Goal: Information Seeking & Learning: Learn about a topic

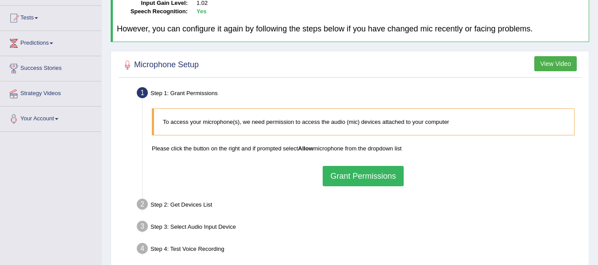
click at [352, 170] on button "Grant Permissions" at bounding box center [363, 176] width 81 height 20
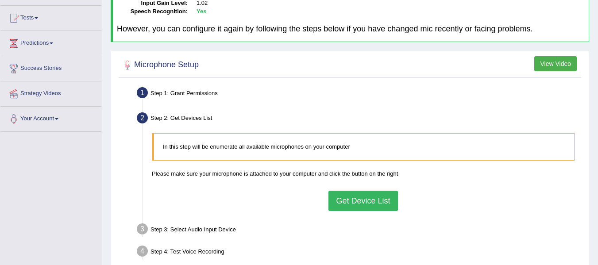
click at [362, 205] on button "Get Device List" at bounding box center [362, 201] width 69 height 20
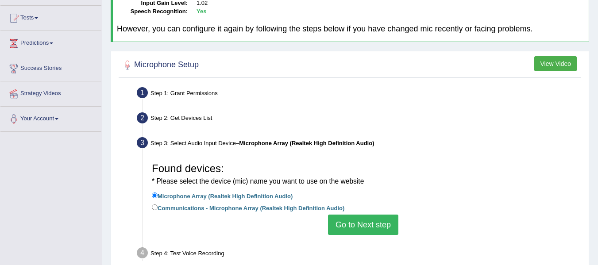
click at [370, 228] on button "Go to Next step" at bounding box center [363, 225] width 70 height 20
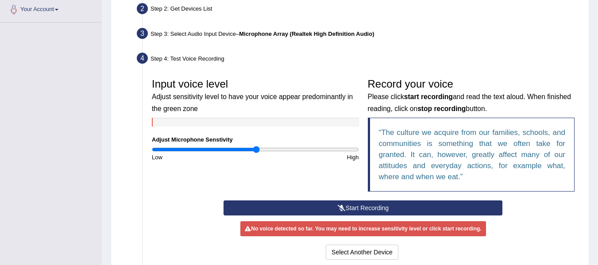
scroll to position [221, 0]
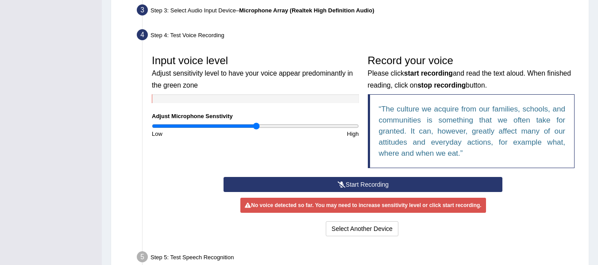
click at [332, 181] on button "Start Recording" at bounding box center [363, 184] width 279 height 15
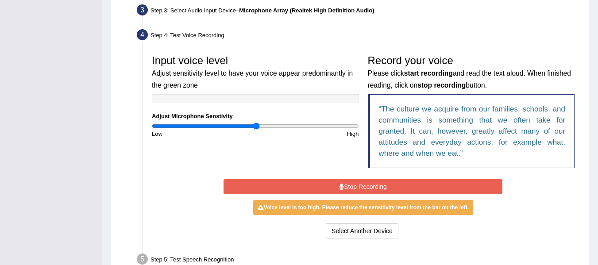
click at [333, 188] on button "Stop Recording" at bounding box center [363, 186] width 279 height 15
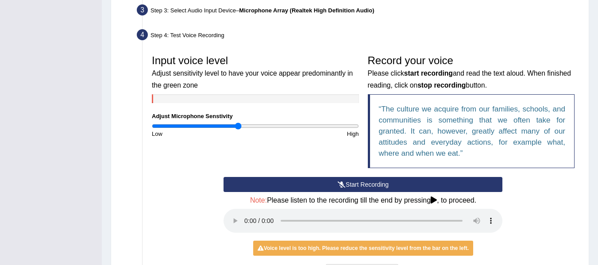
type input "0.84"
click at [239, 124] on input "range" at bounding box center [255, 126] width 207 height 7
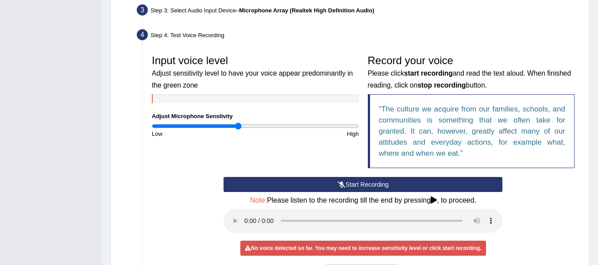
click at [310, 178] on button "Start Recording" at bounding box center [363, 184] width 279 height 15
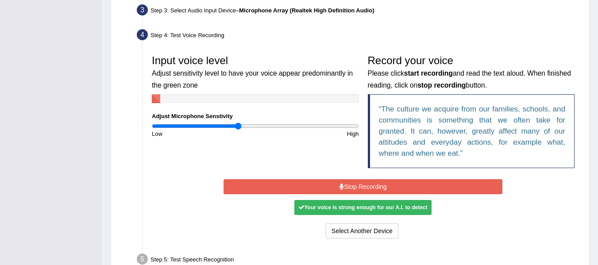
click at [310, 178] on div "Start Recording Stop Recording Note: Please listen to the recording till the en…" at bounding box center [363, 209] width 288 height 64
click at [311, 183] on button "Stop Recording" at bounding box center [363, 186] width 279 height 15
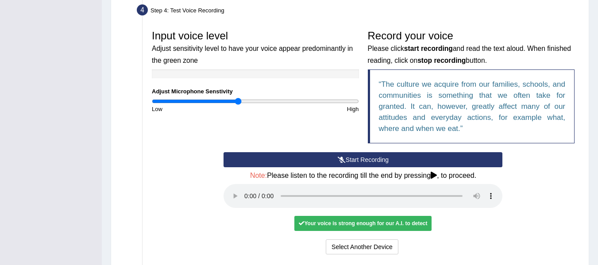
scroll to position [290, 0]
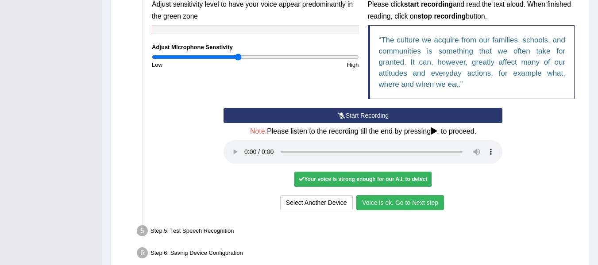
click at [373, 205] on button "Voice is ok. Go to Next step" at bounding box center [400, 202] width 88 height 15
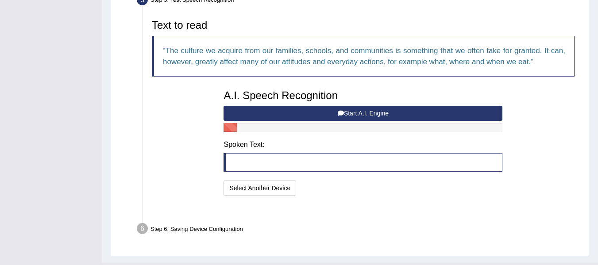
scroll to position [282, 0]
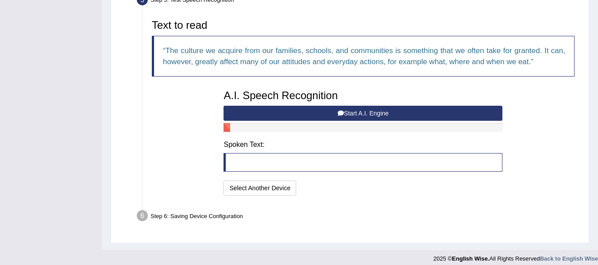
click at [300, 116] on button "Start A.I. Engine" at bounding box center [363, 113] width 279 height 15
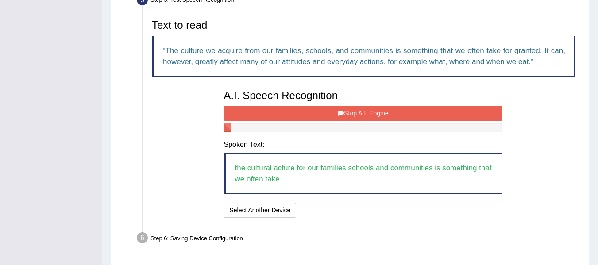
click at [300, 116] on button "Stop A.I. Engine" at bounding box center [363, 113] width 279 height 15
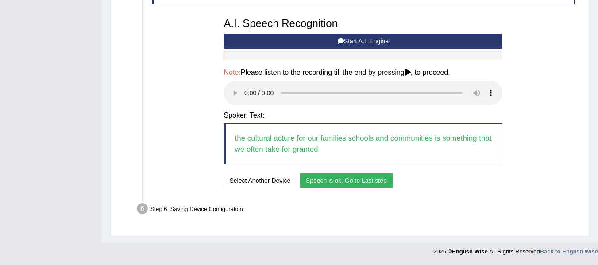
click at [342, 181] on button "Speech is ok. Go to Last step" at bounding box center [346, 180] width 93 height 15
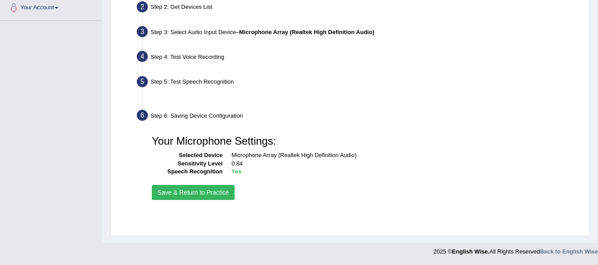
scroll to position [200, 0]
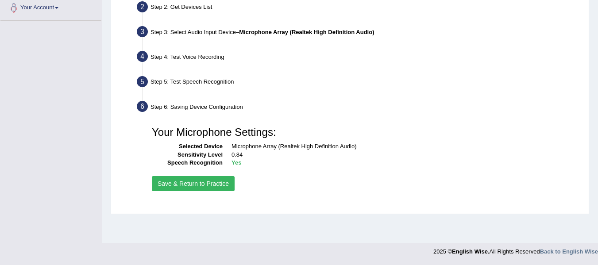
click at [210, 188] on button "Save & Return to Practice" at bounding box center [193, 183] width 83 height 15
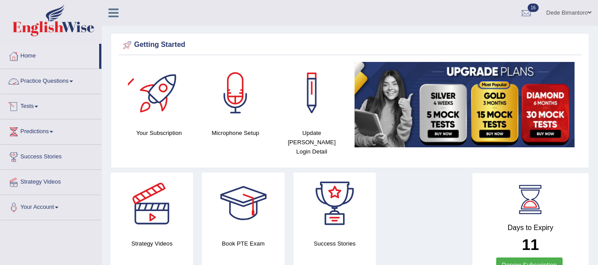
click at [74, 79] on link "Practice Questions" at bounding box center [50, 80] width 101 height 22
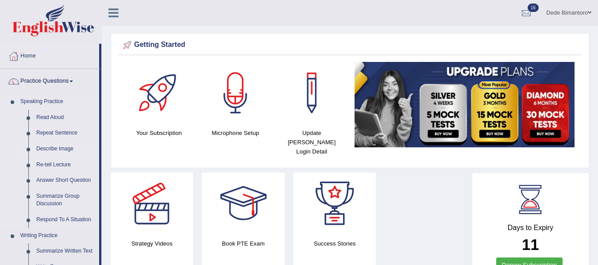
click at [68, 151] on link "Describe Image" at bounding box center [65, 149] width 67 height 16
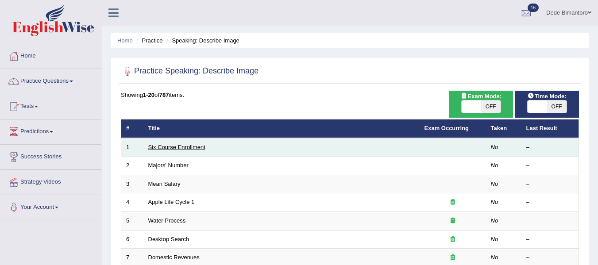
click at [180, 148] on link "Six Course Enrollment" at bounding box center [176, 147] width 57 height 7
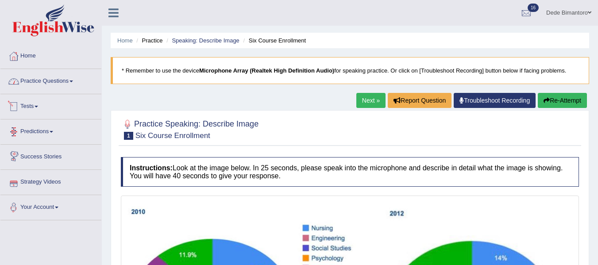
click at [68, 77] on link "Practice Questions" at bounding box center [50, 80] width 101 height 22
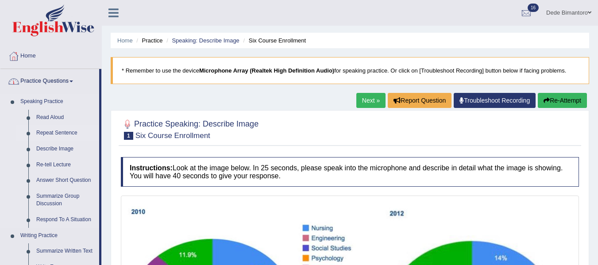
click at [58, 131] on link "Repeat Sentence" at bounding box center [65, 133] width 67 height 16
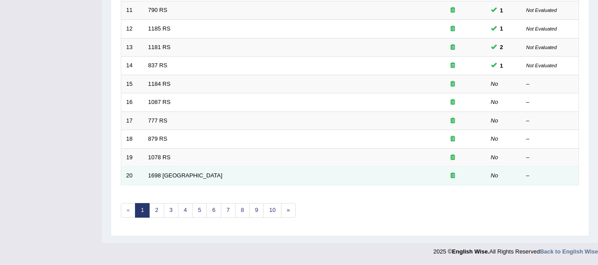
scroll to position [277, 0]
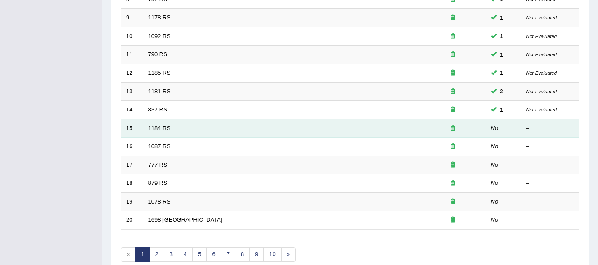
click at [159, 128] on link "1184 RS" at bounding box center [159, 128] width 23 height 7
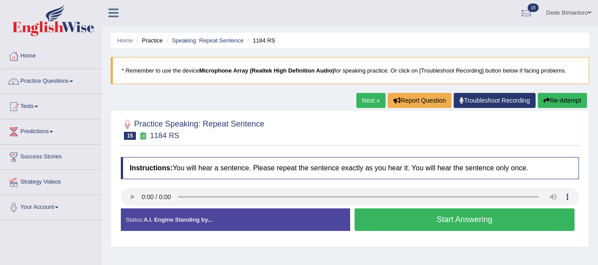
click at [394, 222] on button "Start Answering" at bounding box center [465, 219] width 220 height 23
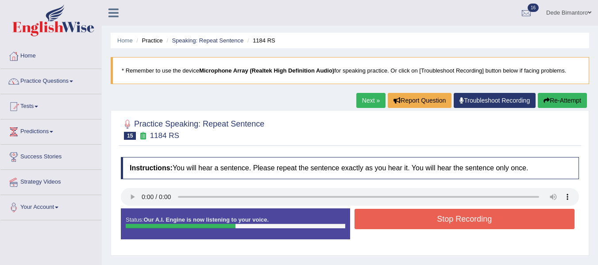
click at [394, 222] on button "Stop Recording" at bounding box center [465, 219] width 220 height 20
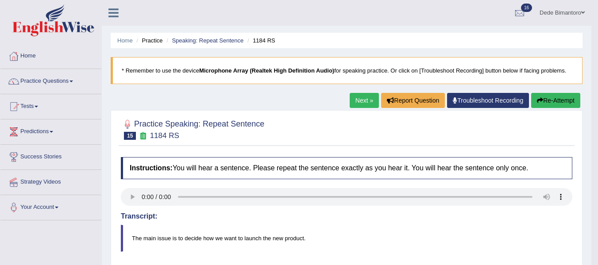
click at [362, 98] on link "Next »" at bounding box center [364, 100] width 29 height 15
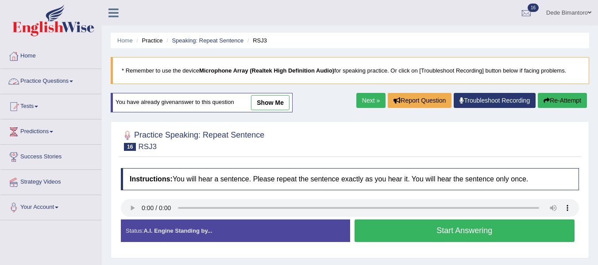
click at [75, 84] on link "Practice Questions" at bounding box center [50, 80] width 101 height 22
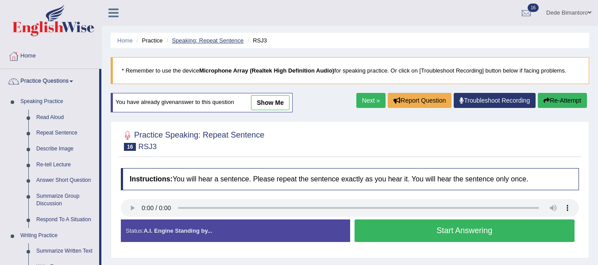
click at [232, 41] on link "Speaking: Repeat Sentence" at bounding box center [208, 40] width 72 height 7
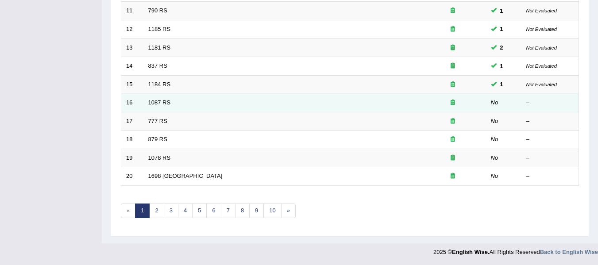
scroll to position [321, 0]
click at [166, 102] on link "1087 RS" at bounding box center [159, 102] width 23 height 7
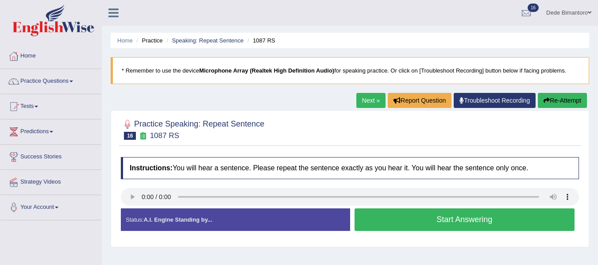
scroll to position [44, 0]
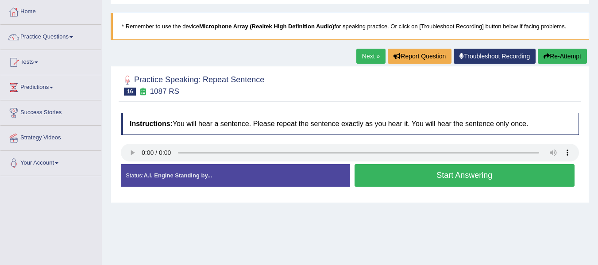
click at [407, 174] on button "Start Answering" at bounding box center [465, 175] width 220 height 23
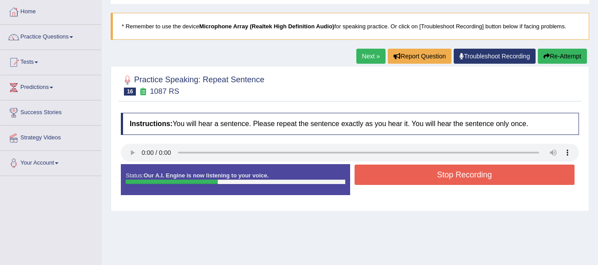
click at [407, 174] on button "Stop Recording" at bounding box center [465, 175] width 220 height 20
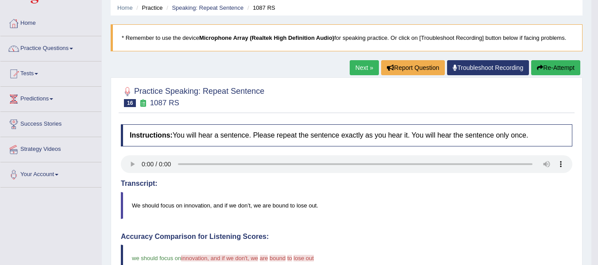
scroll to position [23, 0]
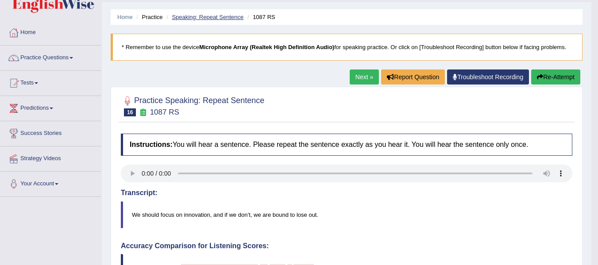
click at [216, 15] on link "Speaking: Repeat Sentence" at bounding box center [208, 17] width 72 height 7
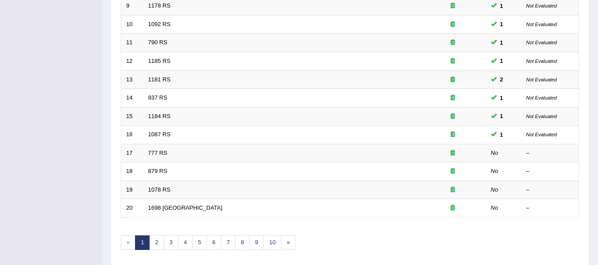
scroll to position [310, 0]
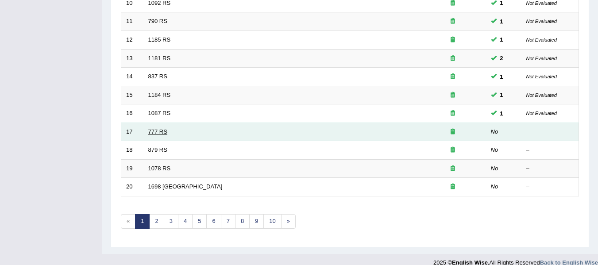
click at [157, 130] on link "777 RS" at bounding box center [157, 131] width 19 height 7
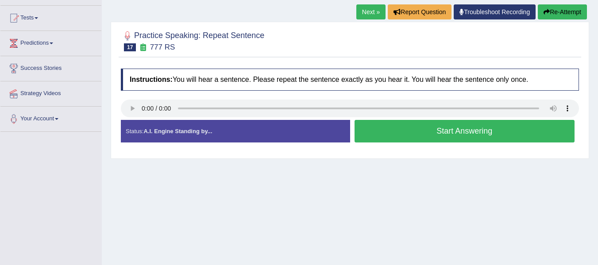
click at [432, 131] on button "Start Answering" at bounding box center [465, 131] width 220 height 23
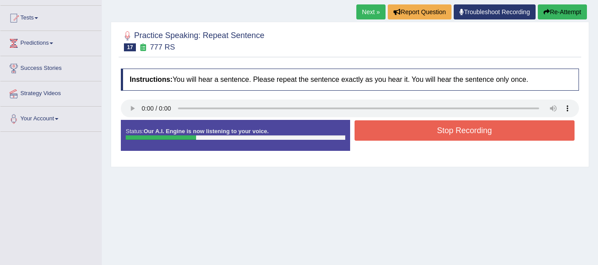
click at [432, 131] on button "Stop Recording" at bounding box center [465, 130] width 220 height 20
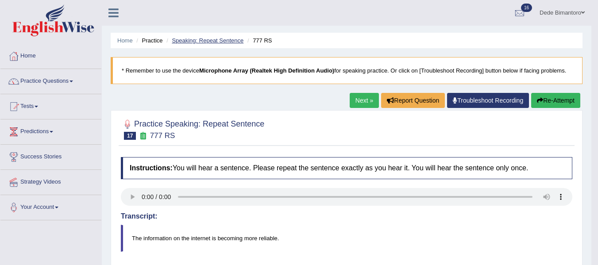
click at [211, 39] on link "Speaking: Repeat Sentence" at bounding box center [208, 40] width 72 height 7
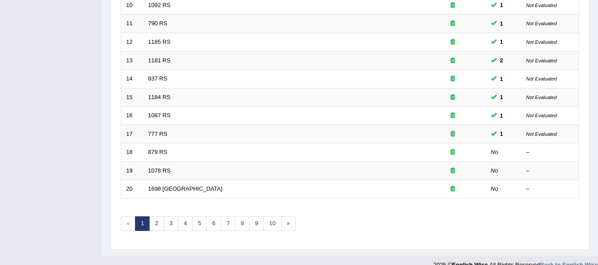
scroll to position [310, 0]
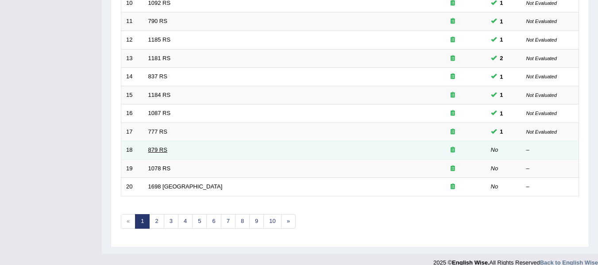
click at [163, 152] on link "879 RS" at bounding box center [157, 150] width 19 height 7
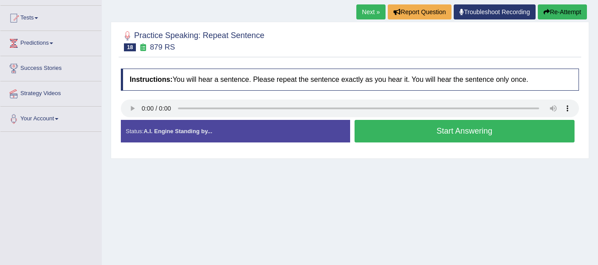
click at [413, 134] on button "Start Answering" at bounding box center [465, 131] width 220 height 23
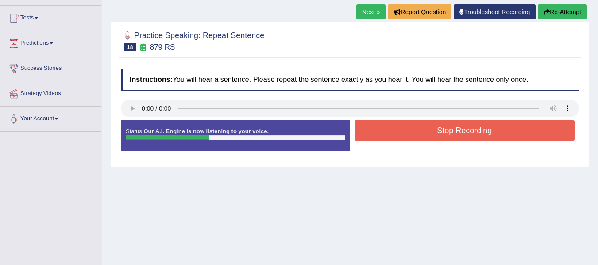
click at [413, 134] on button "Stop Recording" at bounding box center [465, 130] width 220 height 20
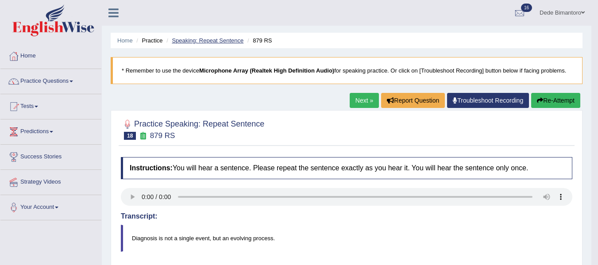
click at [222, 41] on link "Speaking: Repeat Sentence" at bounding box center [208, 40] width 72 height 7
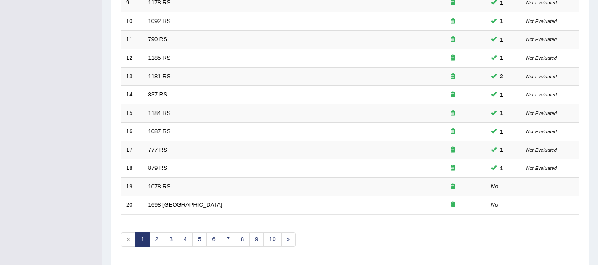
scroll to position [321, 0]
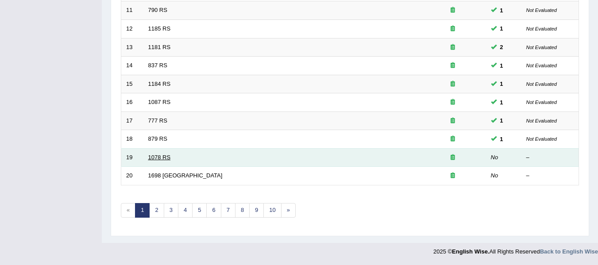
click at [169, 156] on link "1078 RS" at bounding box center [159, 157] width 23 height 7
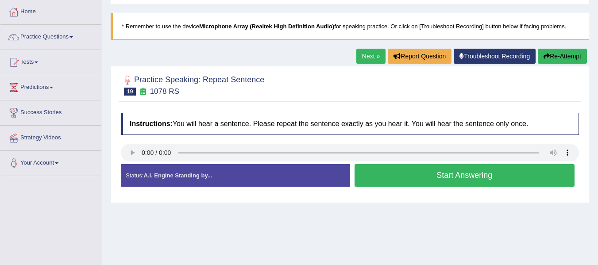
click at [414, 179] on button "Start Answering" at bounding box center [465, 175] width 220 height 23
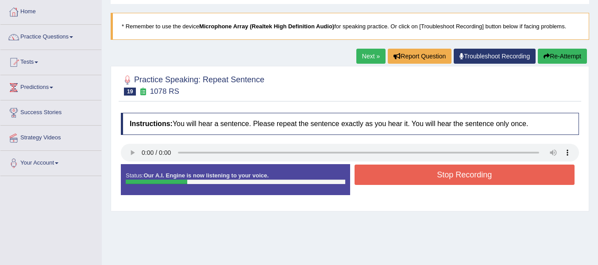
click at [414, 179] on button "Stop Recording" at bounding box center [465, 175] width 220 height 20
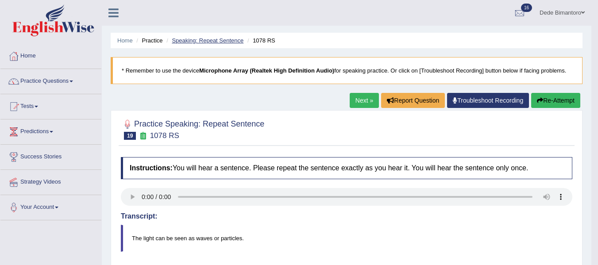
click at [203, 40] on link "Speaking: Repeat Sentence" at bounding box center [208, 40] width 72 height 7
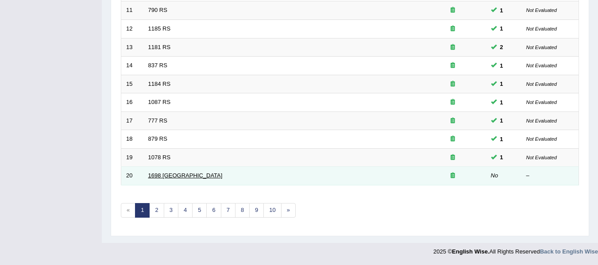
click at [162, 175] on link "1698 RS" at bounding box center [185, 175] width 74 height 7
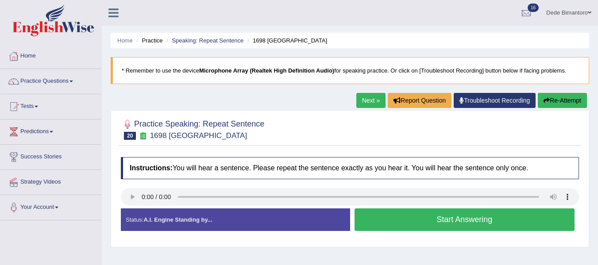
click at [409, 221] on button "Start Answering" at bounding box center [465, 219] width 220 height 23
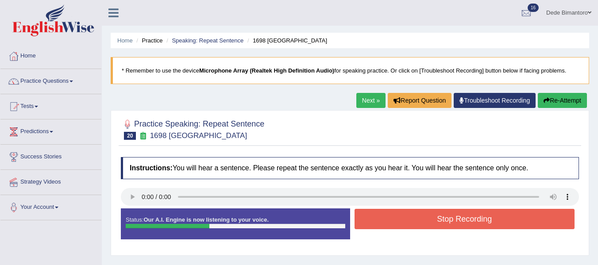
click at [409, 221] on button "Stop Recording" at bounding box center [465, 219] width 220 height 20
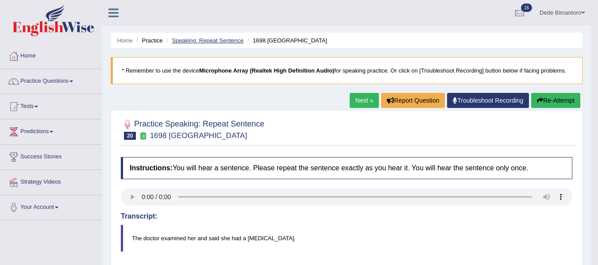
click at [211, 42] on link "Speaking: Repeat Sentence" at bounding box center [208, 40] width 72 height 7
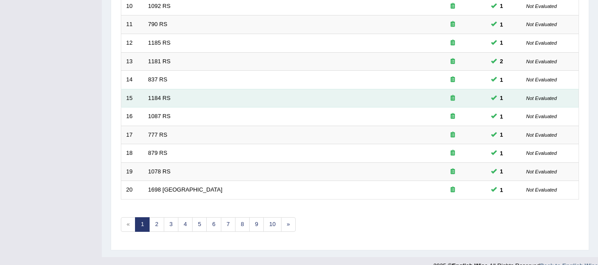
scroll to position [321, 0]
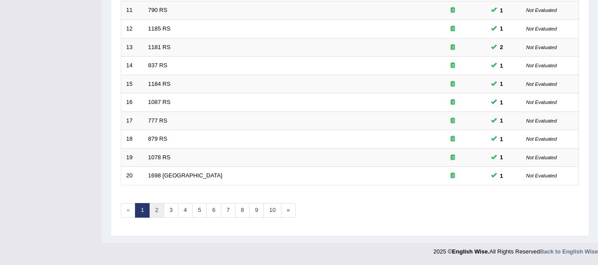
click at [157, 213] on link "2" at bounding box center [156, 210] width 15 height 15
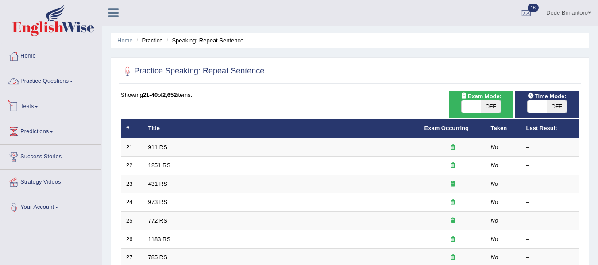
click at [65, 80] on link "Practice Questions" at bounding box center [50, 80] width 101 height 22
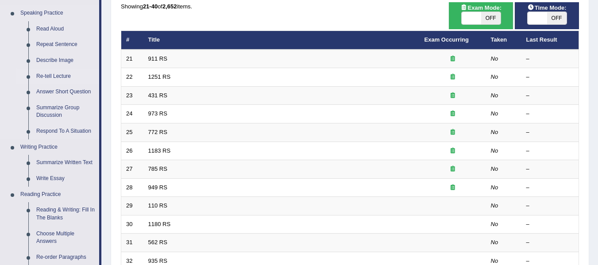
scroll to position [133, 0]
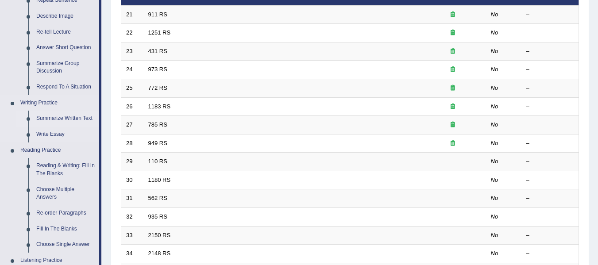
click at [66, 120] on link "Summarize Written Text" at bounding box center [65, 119] width 67 height 16
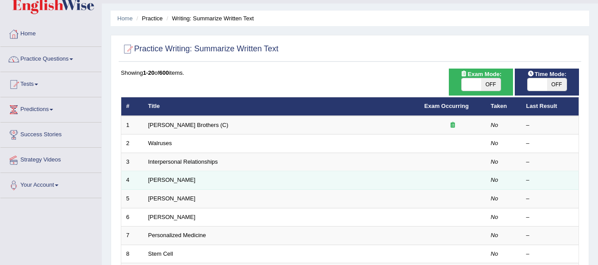
scroll to position [44, 0]
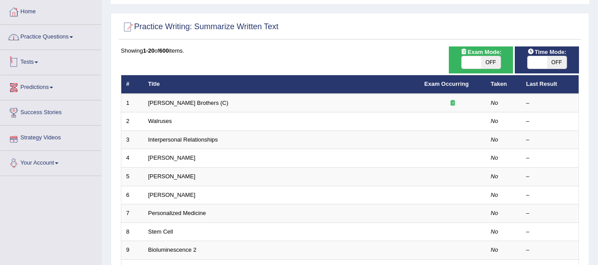
click at [58, 42] on link "Practice Questions" at bounding box center [50, 36] width 101 height 22
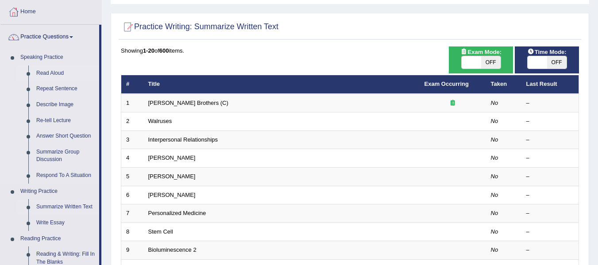
click at [50, 69] on link "Read Aloud" at bounding box center [65, 74] width 67 height 16
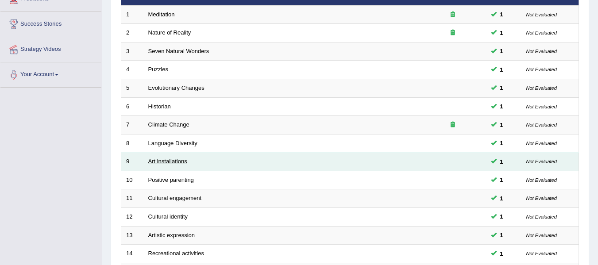
click at [177, 164] on link "Art installations" at bounding box center [167, 161] width 39 height 7
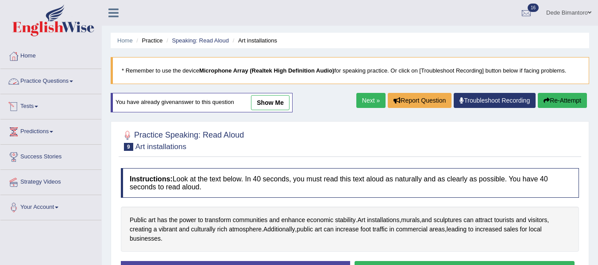
click at [68, 78] on link "Practice Questions" at bounding box center [50, 80] width 101 height 22
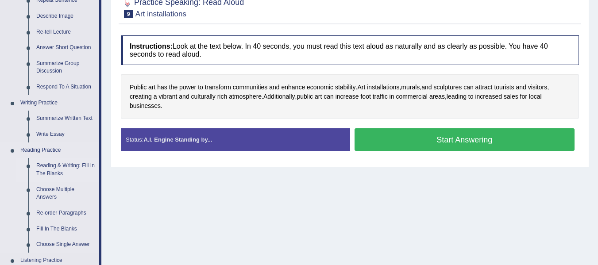
scroll to position [177, 0]
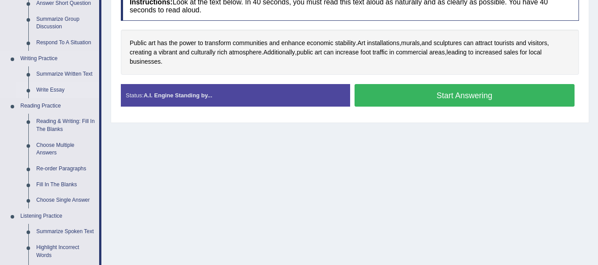
click at [58, 86] on link "Write Essay" at bounding box center [65, 90] width 67 height 16
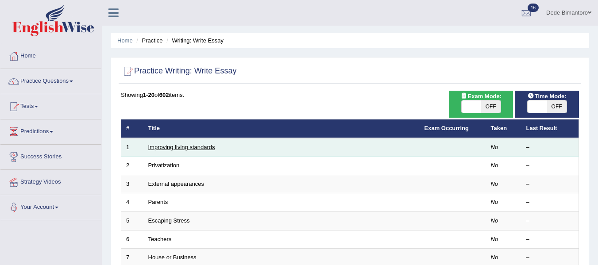
click at [193, 145] on link "Improving living standards" at bounding box center [181, 147] width 67 height 7
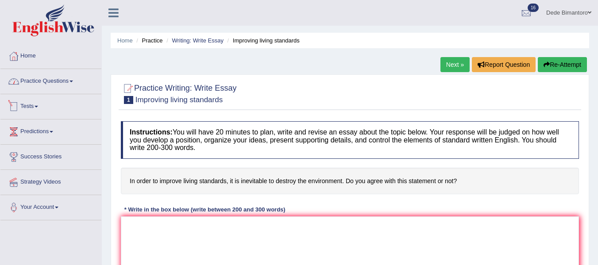
click at [71, 89] on link "Practice Questions" at bounding box center [50, 80] width 101 height 22
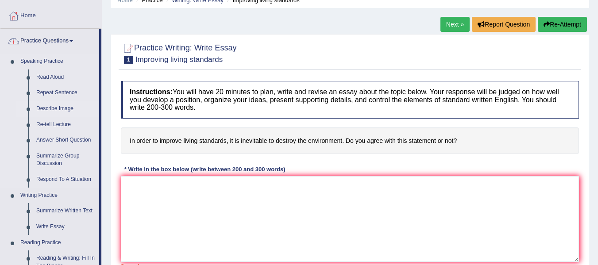
scroll to position [89, 0]
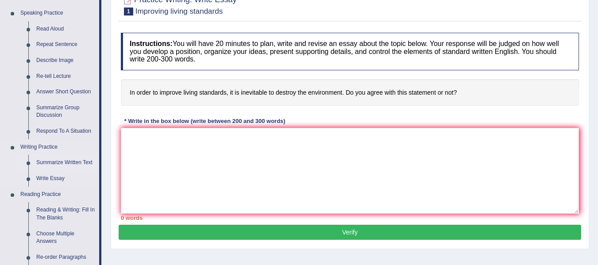
click at [79, 163] on link "Summarize Written Text" at bounding box center [65, 163] width 67 height 16
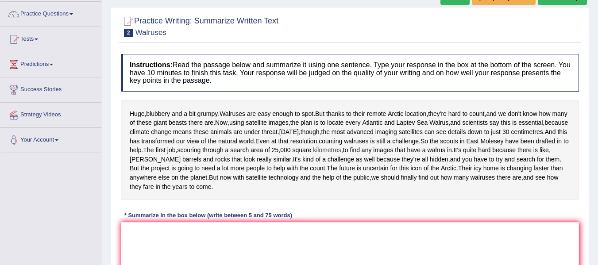
scroll to position [89, 0]
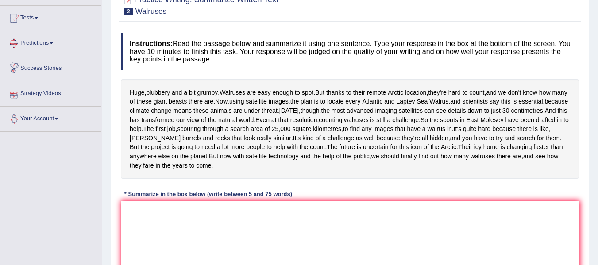
click at [54, 45] on link "Predictions" at bounding box center [50, 42] width 101 height 22
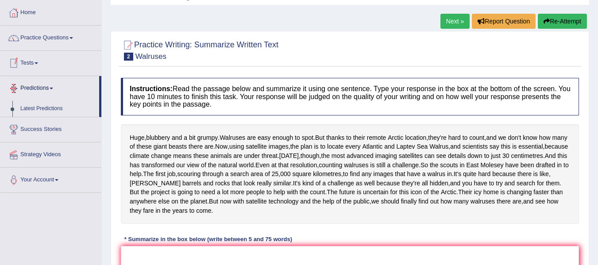
scroll to position [0, 0]
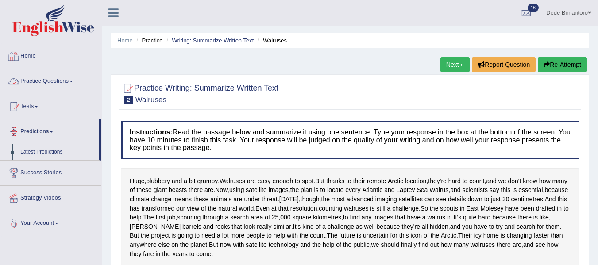
click at [73, 84] on link "Practice Questions" at bounding box center [50, 80] width 101 height 22
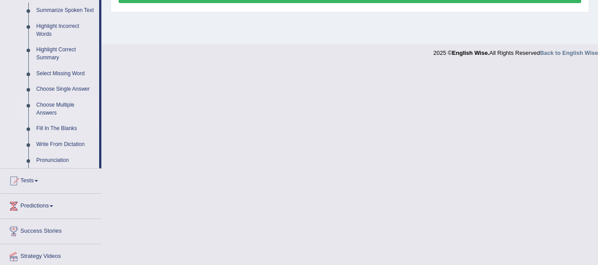
scroll to position [354, 0]
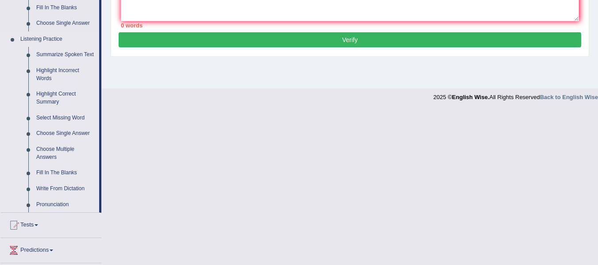
click at [48, 38] on link "Listening Practice" at bounding box center [57, 39] width 83 height 16
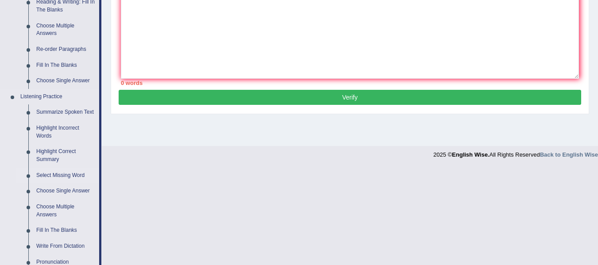
scroll to position [310, 0]
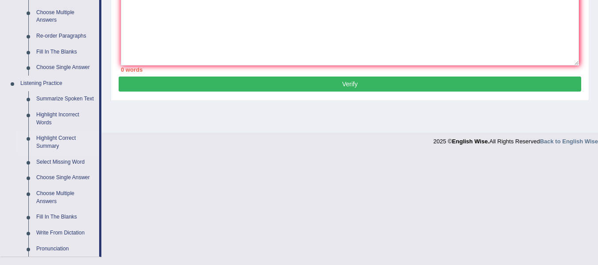
click at [53, 142] on link "Highlight Correct Summary" at bounding box center [65, 142] width 67 height 23
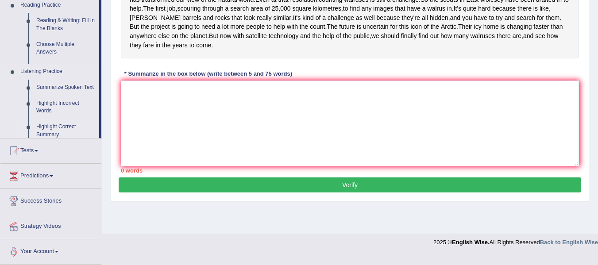
scroll to position [211, 0]
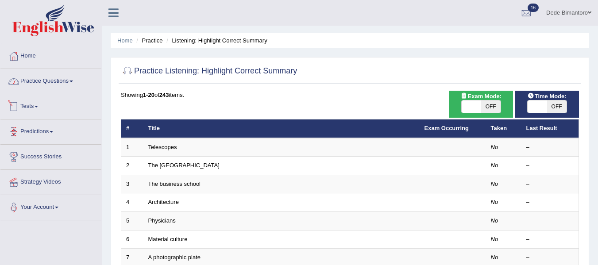
click at [72, 85] on link "Practice Questions" at bounding box center [50, 80] width 101 height 22
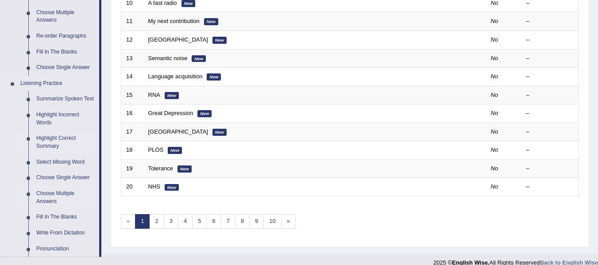
scroll to position [354, 0]
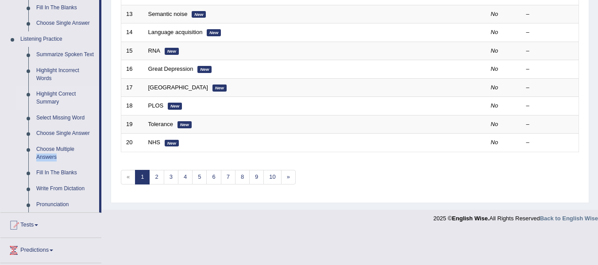
drag, startPoint x: 101, startPoint y: 143, endPoint x: 100, endPoint y: 162, distance: 19.1
click at [100, 162] on div "Home Practice Questions Speaking Practice Read Aloud Repeat Sentence Describe I…" at bounding box center [51, 14] width 114 height 649
click at [47, 68] on link "Highlight Incorrect Words" at bounding box center [65, 74] width 67 height 23
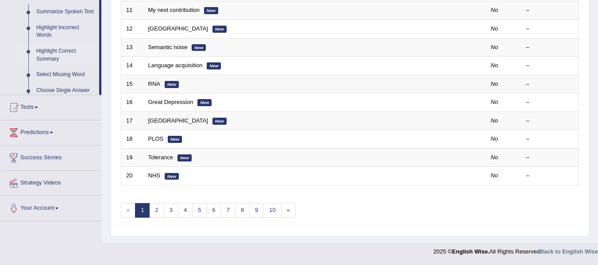
scroll to position [290, 0]
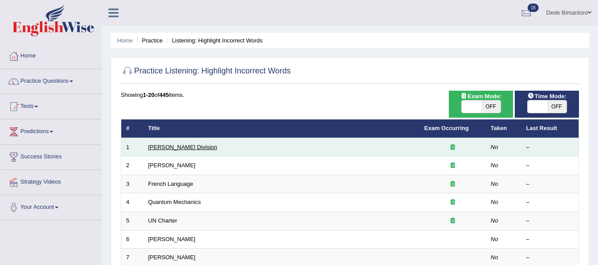
click at [171, 150] on link "Ward Division" at bounding box center [182, 147] width 69 height 7
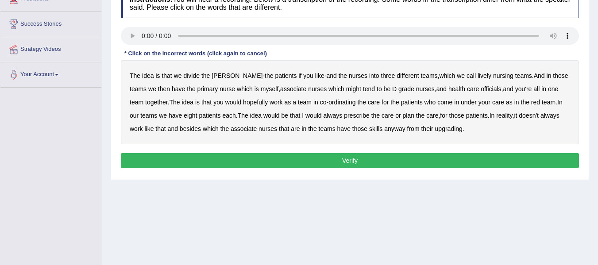
scroll to position [89, 0]
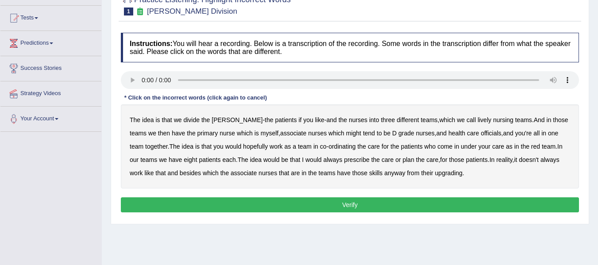
click at [506, 147] on b "as" at bounding box center [509, 146] width 7 height 7
click at [445, 173] on b "upgrading" at bounding box center [448, 173] width 27 height 7
click at [478, 122] on b "lively" at bounding box center [485, 119] width 14 height 7
click at [261, 132] on b "myself" at bounding box center [270, 133] width 18 height 7
click at [448, 135] on b "health" at bounding box center [456, 133] width 17 height 7
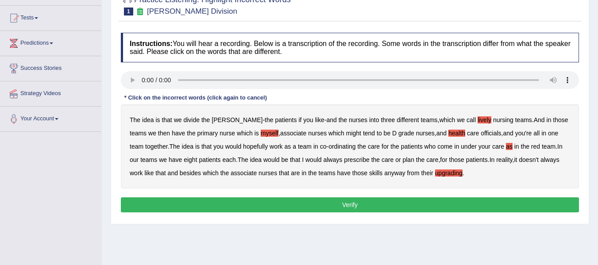
click at [467, 133] on b "care" at bounding box center [473, 133] width 12 height 7
click at [481, 132] on b "officials" at bounding box center [491, 133] width 20 height 7
click at [493, 119] on b "nursing" at bounding box center [503, 119] width 20 height 7
click at [220, 137] on div "The idea is that we divide the ward - the patients if you like - and the nurses…" at bounding box center [350, 146] width 458 height 84
click at [467, 135] on b "care" at bounding box center [473, 133] width 12 height 7
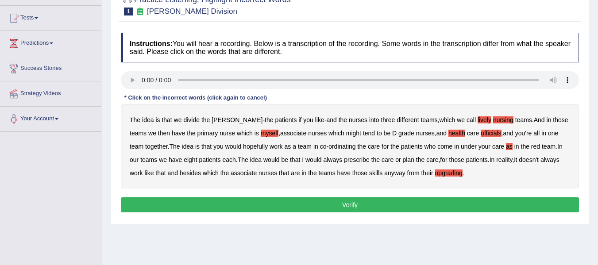
click at [310, 204] on button "Verify" at bounding box center [350, 204] width 458 height 15
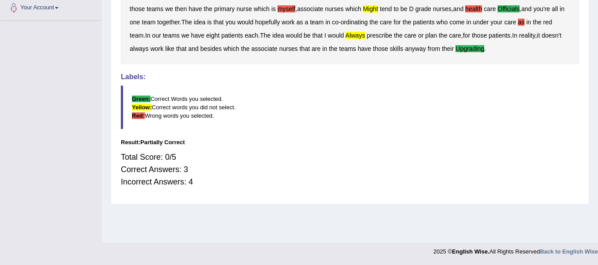
scroll to position [0, 0]
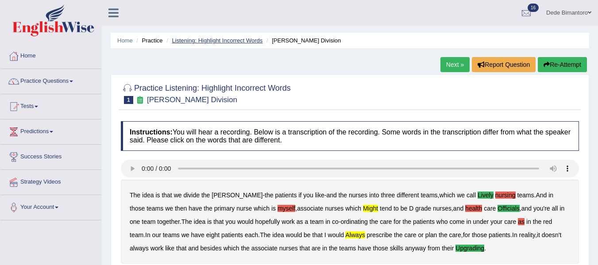
click at [236, 41] on link "Listening: Highlight Incorrect Words" at bounding box center [217, 40] width 91 height 7
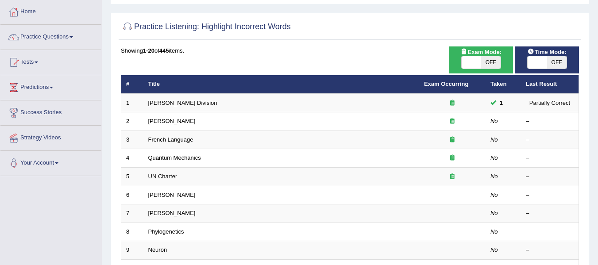
click at [169, 122] on link "[PERSON_NAME]" at bounding box center [171, 121] width 47 height 7
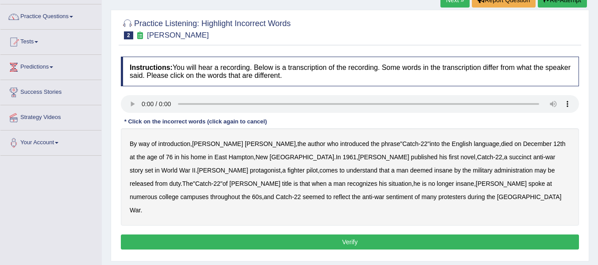
scroll to position [44, 0]
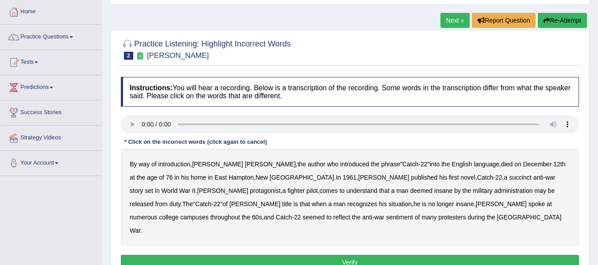
click at [509, 179] on b "succinct" at bounding box center [520, 177] width 23 height 7
click at [494, 190] on b "administration" at bounding box center [513, 190] width 39 height 7
click at [389, 205] on b "situation" at bounding box center [400, 204] width 23 height 7
click at [529, 205] on b "spoke" at bounding box center [537, 204] width 16 height 7
click at [350, 214] on b "reflect" at bounding box center [341, 217] width 17 height 7
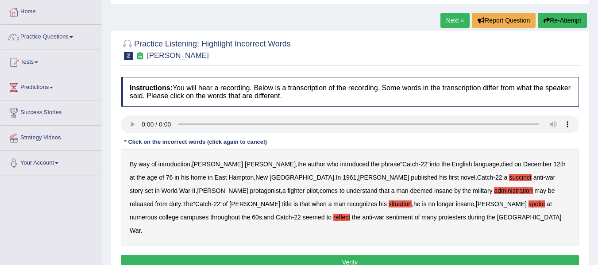
click at [321, 255] on button "Verify" at bounding box center [350, 262] width 458 height 15
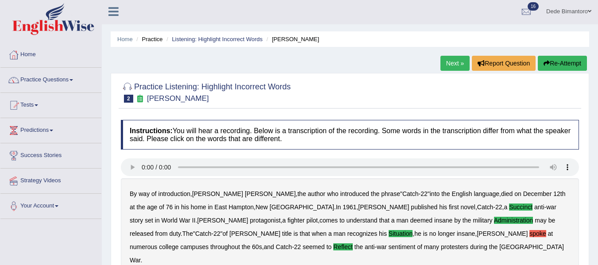
scroll to position [0, 0]
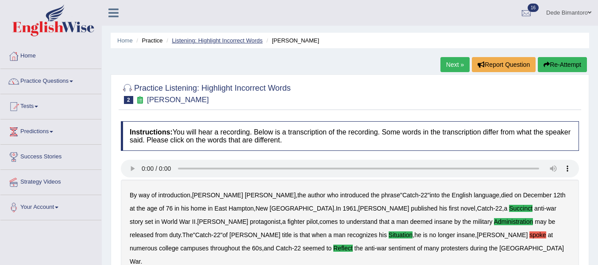
click at [247, 38] on link "Listening: Highlight Incorrect Words" at bounding box center [217, 40] width 91 height 7
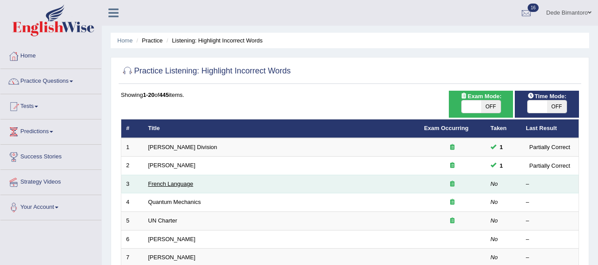
click at [174, 184] on link "French Language" at bounding box center [170, 184] width 45 height 7
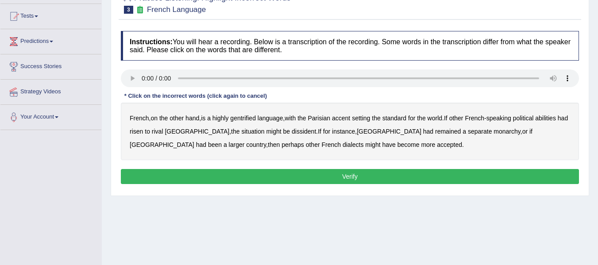
scroll to position [89, 0]
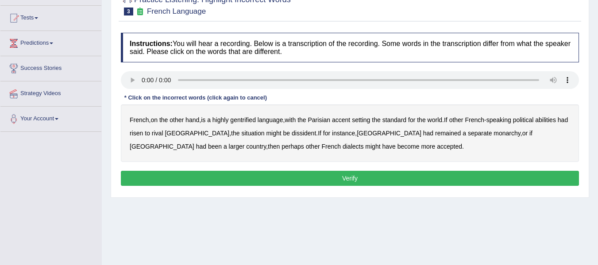
click at [284, 174] on button "Verify" at bounding box center [350, 178] width 458 height 15
click at [247, 120] on b "gentrified" at bounding box center [243, 119] width 26 height 7
click at [548, 121] on b "abilities" at bounding box center [545, 119] width 21 height 7
click at [292, 130] on b "dissident" at bounding box center [304, 133] width 24 height 7
click at [494, 135] on b "monarchy" at bounding box center [507, 133] width 27 height 7
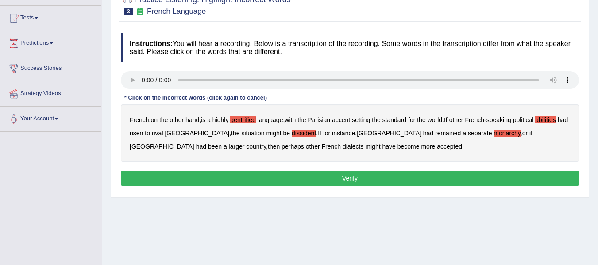
click at [382, 147] on b "have" at bounding box center [388, 146] width 13 height 7
click at [285, 176] on button "Verify" at bounding box center [350, 178] width 458 height 15
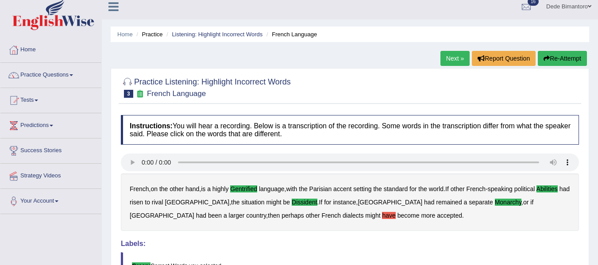
scroll to position [0, 0]
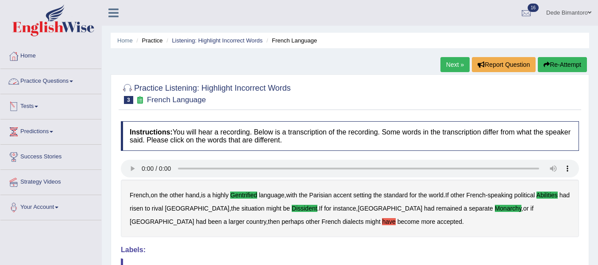
click at [67, 80] on link "Practice Questions" at bounding box center [50, 80] width 101 height 22
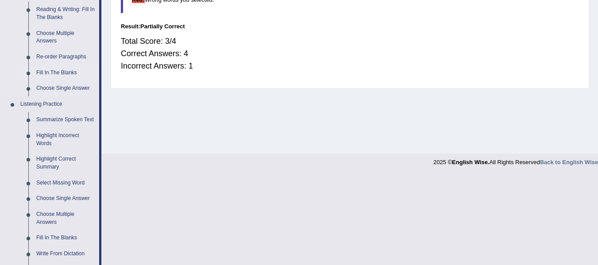
scroll to position [310, 0]
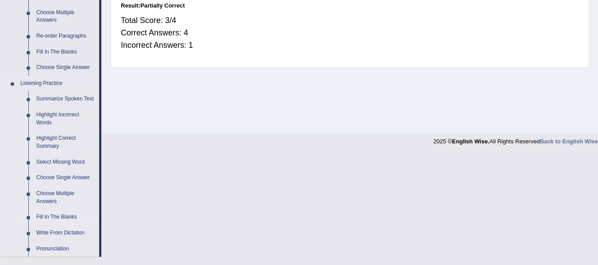
click at [52, 220] on link "Fill In The Blanks" at bounding box center [65, 217] width 67 height 16
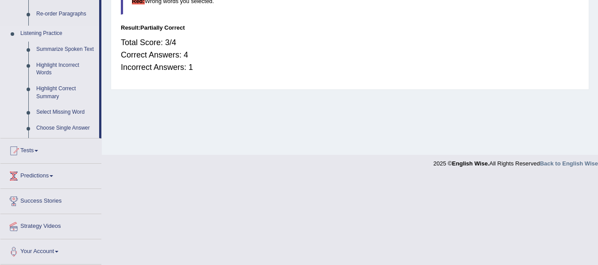
scroll to position [200, 0]
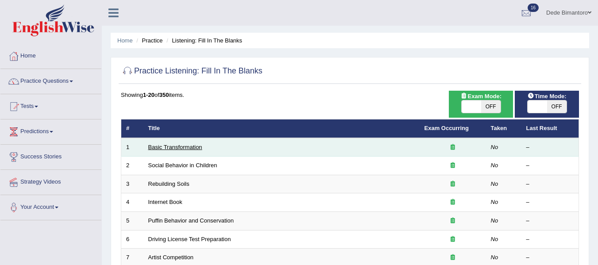
drag, startPoint x: 0, startPoint y: 0, endPoint x: 183, endPoint y: 147, distance: 234.6
click at [183, 147] on link "Basic Transformation" at bounding box center [175, 147] width 54 height 7
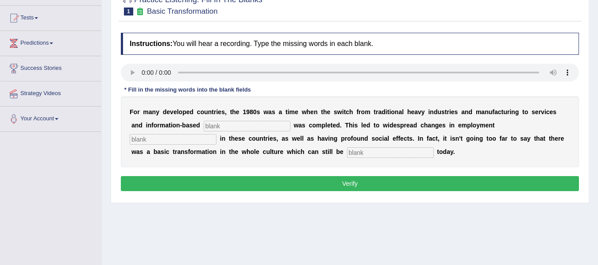
click at [229, 126] on input "text" at bounding box center [247, 126] width 87 height 11
type input "enterprise"
click at [209, 137] on input "text" at bounding box center [173, 139] width 87 height 11
type input "pattern"
click at [362, 151] on input "text" at bounding box center [390, 152] width 87 height 11
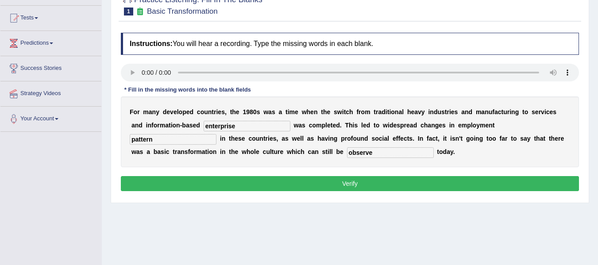
type input "observe"
click at [380, 181] on button "Verify" at bounding box center [350, 183] width 458 height 15
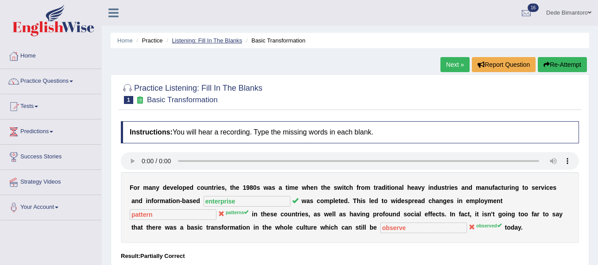
click at [223, 39] on link "Listening: Fill In The Blanks" at bounding box center [207, 40] width 70 height 7
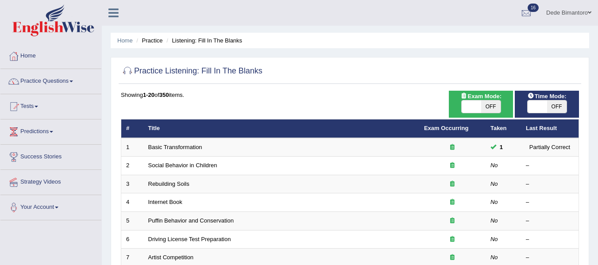
click at [180, 162] on link "Social Behavior in Children" at bounding box center [182, 165] width 69 height 7
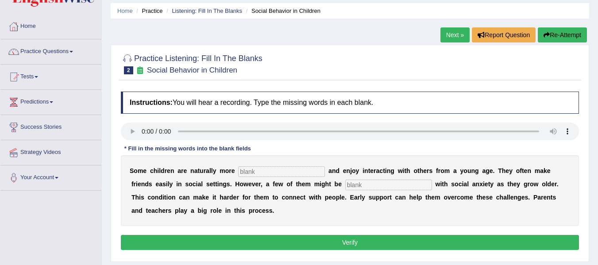
scroll to position [44, 0]
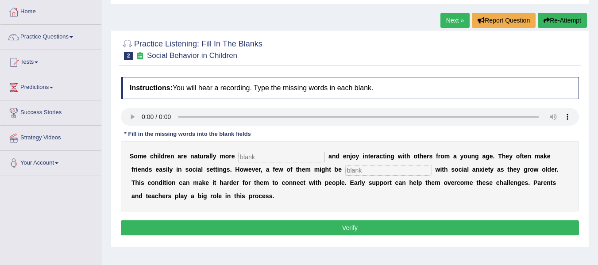
click at [253, 153] on input "text" at bounding box center [281, 157] width 87 height 11
click at [256, 158] on input "text" at bounding box center [281, 157] width 87 height 11
type input "sociable"
click at [369, 168] on input "text" at bounding box center [388, 170] width 87 height 11
type input "diagnose"
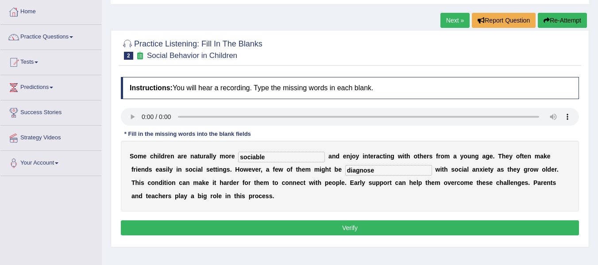
click at [305, 222] on button "Verify" at bounding box center [350, 227] width 458 height 15
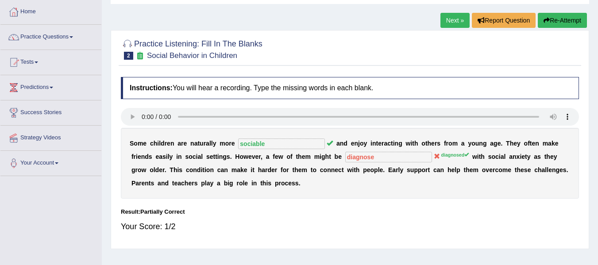
scroll to position [0, 0]
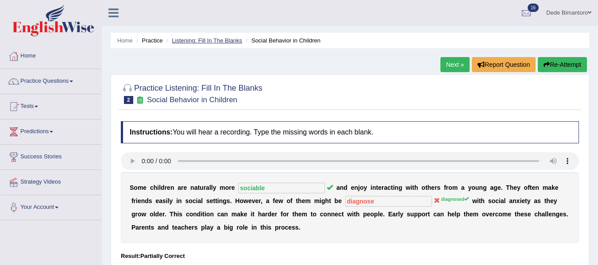
click at [221, 41] on link "Listening: Fill In The Blanks" at bounding box center [207, 40] width 70 height 7
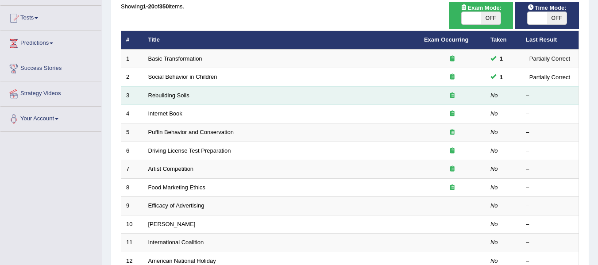
scroll to position [89, 0]
click at [166, 96] on link "Rebuilding Soils" at bounding box center [168, 95] width 41 height 7
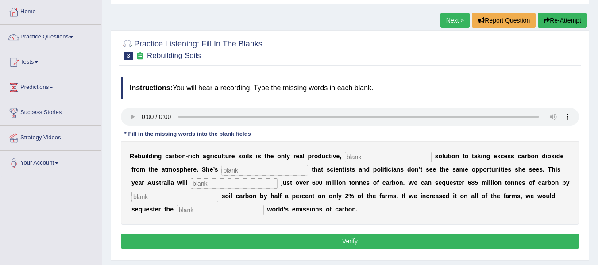
click at [401, 158] on input "text" at bounding box center [388, 157] width 87 height 11
type input "permanent"
click at [262, 175] on input "text" at bounding box center [264, 170] width 87 height 11
type input "frustrated"
click at [210, 182] on input "text" at bounding box center [234, 183] width 87 height 11
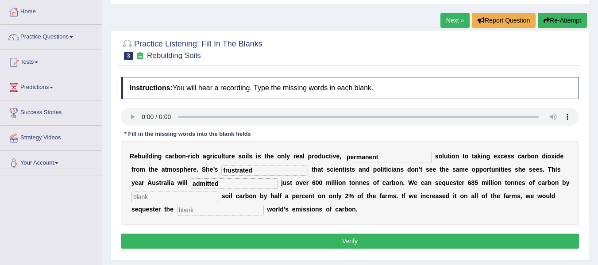
type input "admitted"
click at [170, 194] on input "text" at bounding box center [174, 197] width 87 height 11
type input "increasing"
click at [188, 211] on input "text" at bounding box center [220, 210] width 87 height 11
type input "whole"
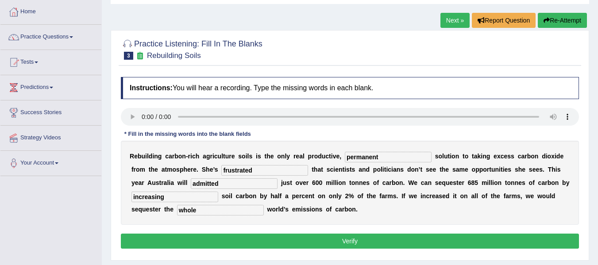
click at [225, 185] on input "admitted" at bounding box center [234, 183] width 87 height 11
click at [219, 185] on input "admitted" at bounding box center [234, 183] width 87 height 11
click at [237, 182] on input "admitted" at bounding box center [234, 183] width 87 height 11
type input "admitt"
click at [263, 241] on button "Verify" at bounding box center [350, 241] width 458 height 15
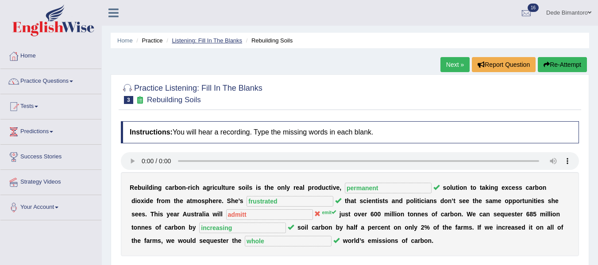
click at [208, 38] on link "Listening: Fill In The Blanks" at bounding box center [207, 40] width 70 height 7
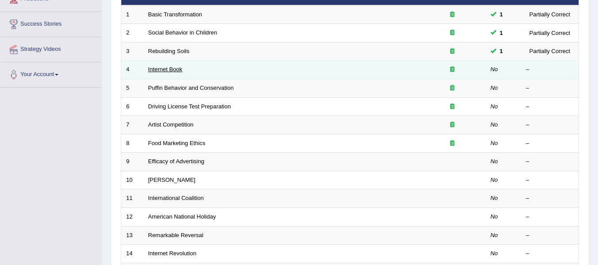
scroll to position [133, 0]
click at [168, 69] on link "Internet Book" at bounding box center [165, 69] width 34 height 7
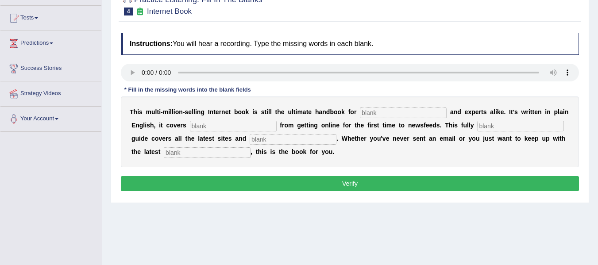
click at [387, 114] on input "text" at bounding box center [403, 113] width 87 height 11
type input "novels"
click at [293, 143] on input "text" at bounding box center [293, 139] width 87 height 11
type input "crisis"
click at [197, 151] on input "text" at bounding box center [207, 152] width 87 height 11
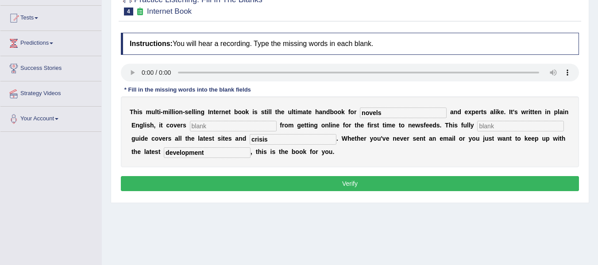
type input "development"
click at [394, 108] on input "novels" at bounding box center [403, 113] width 87 height 11
drag, startPoint x: 393, startPoint y: 110, endPoint x: 353, endPoint y: 126, distance: 42.7
click at [353, 126] on div "T h i s m u l t i - m i l l i o n - s e l l i n g I n t e r n e t b o o k i s s…" at bounding box center [350, 131] width 458 height 71
click at [205, 124] on input "text" at bounding box center [233, 126] width 87 height 11
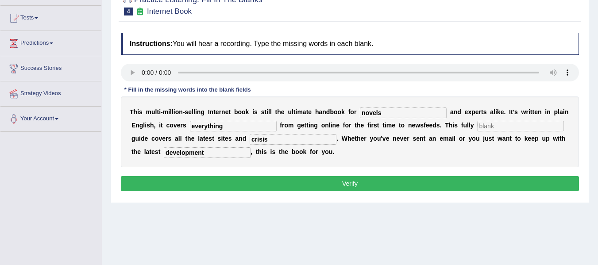
type input "everything"
click at [482, 124] on input "text" at bounding box center [520, 126] width 87 height 11
type input "revised"
click at [386, 112] on input "novels" at bounding box center [403, 113] width 87 height 11
type input "novesist"
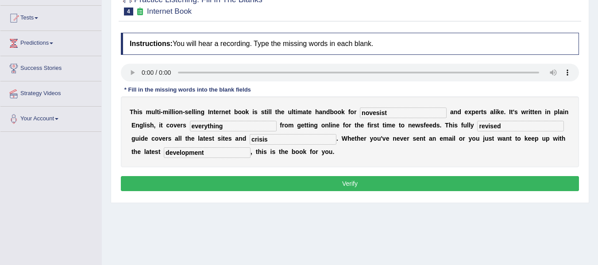
click at [207, 179] on button "Verify" at bounding box center [350, 183] width 458 height 15
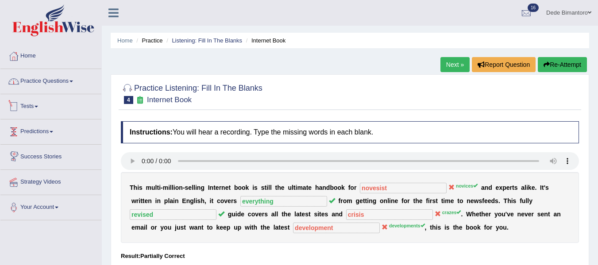
click at [74, 84] on link "Practice Questions" at bounding box center [50, 80] width 101 height 22
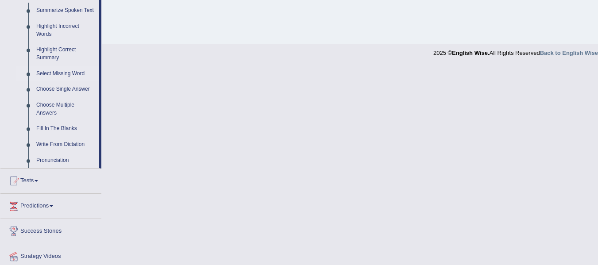
scroll to position [354, 0]
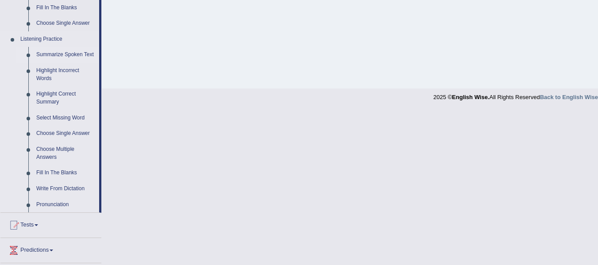
click at [69, 52] on link "Summarize Spoken Text" at bounding box center [65, 55] width 67 height 16
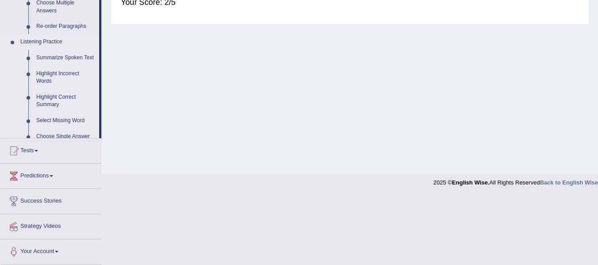
scroll to position [200, 0]
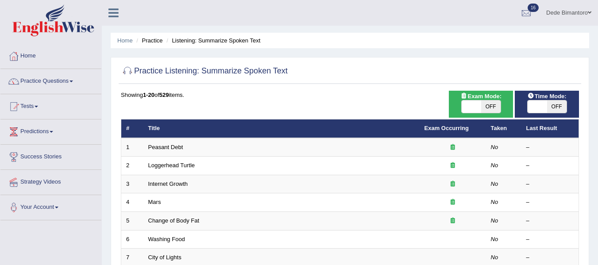
click at [157, 144] on link "Peasant Debt" at bounding box center [165, 147] width 35 height 7
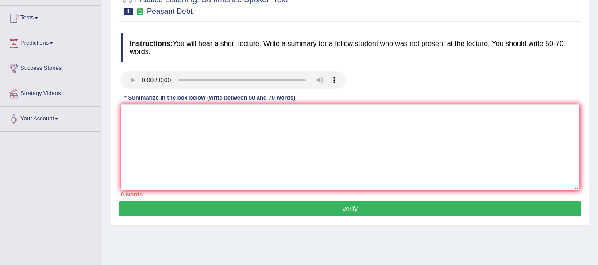
scroll to position [44, 0]
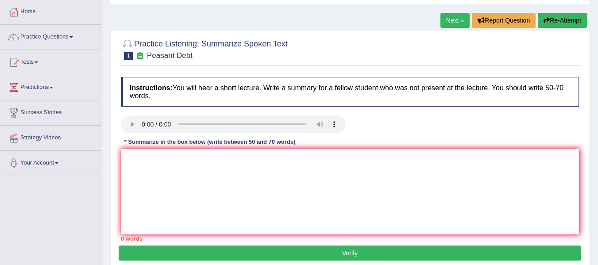
click at [386, 120] on div at bounding box center [349, 126] width 467 height 20
click at [197, 171] on textarea at bounding box center [350, 192] width 458 height 86
click at [208, 167] on textarea "the" at bounding box center [350, 192] width 458 height 86
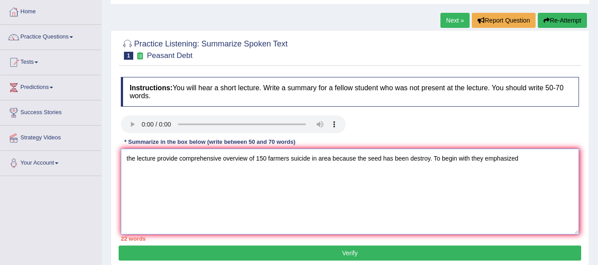
click at [198, 180] on textarea "the lecture provide comprehensive overview of 150 farmers suicide in area becau…" at bounding box center [350, 192] width 458 height 86
click at [542, 162] on textarea "the lecture provide comprehensive overview of 150 farmers suicide in area becau…" at bounding box center [350, 192] width 458 height 86
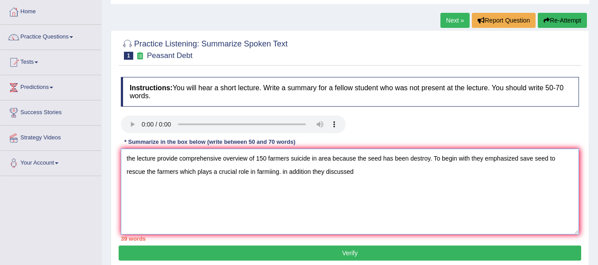
click at [197, 170] on textarea "the lecture provide comprehensive overview of 150 farmers suicide in area becau…" at bounding box center [350, 192] width 458 height 86
click at [366, 170] on textarea "the lecture provide comprehensive overview of 150 farmers suicide in area becau…" at bounding box center [350, 192] width 458 height 86
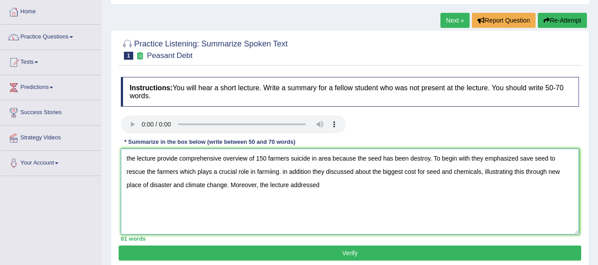
click at [178, 191] on textarea "the lecture provide comprehensive overview of 150 farmers suicide in area becau…" at bounding box center [350, 192] width 458 height 86
click at [320, 186] on textarea "the lecture provide comprehensive overview of 150 farmers suicide in area becau…" at bounding box center [350, 192] width 458 height 86
drag, startPoint x: 464, startPoint y: 185, endPoint x: 418, endPoint y: 191, distance: 46.4
click at [418, 191] on textarea "the lecture provide comprehensive overview of 150 farmers suicide in area becau…" at bounding box center [350, 192] width 458 height 86
paste textarea "growth food crops created communities"
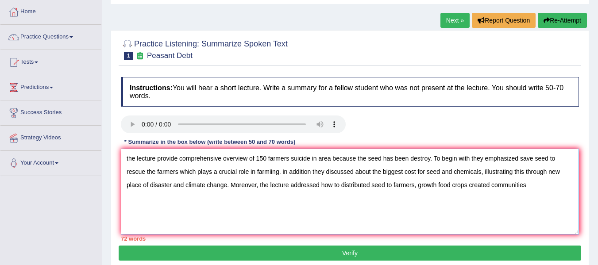
drag, startPoint x: 470, startPoint y: 186, endPoint x: 479, endPoint y: 190, distance: 10.1
click at [470, 186] on textarea "the lecture provide comprehensive overview of 150 farmers suicide in area becau…" at bounding box center [350, 192] width 458 height 86
click at [538, 189] on textarea "the lecture provide comprehensive overview of 150 farmers suicide in area becau…" at bounding box center [350, 192] width 458 height 86
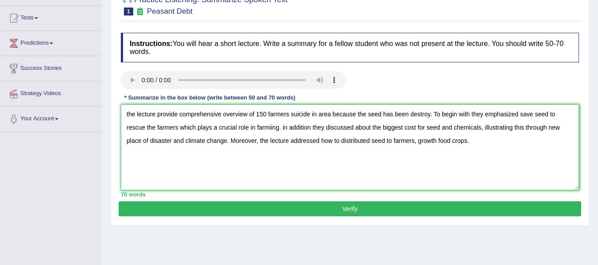
drag, startPoint x: 129, startPoint y: 112, endPoint x: 124, endPoint y: 115, distance: 6.1
click at [124, 115] on textarea "the lecture provide comprehensive overview of 150 farmers suicide in area becau…" at bounding box center [350, 147] width 458 height 86
drag, startPoint x: 472, startPoint y: 116, endPoint x: 478, endPoint y: 130, distance: 15.1
click at [472, 116] on textarea "The lecture provide comprehensive overview of 150 farmers suicide in area becau…" at bounding box center [350, 147] width 458 height 86
click at [175, 127] on textarea "The lecture provide comprehensive overview of 150 farmers suicide in area becau…" at bounding box center [350, 147] width 458 height 86
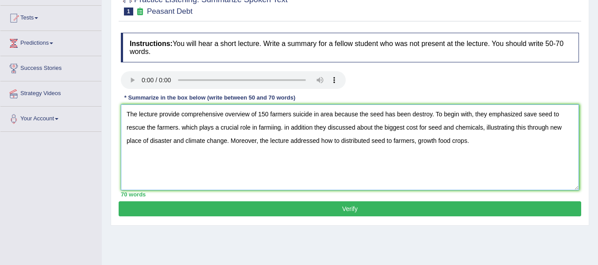
drag, startPoint x: 282, startPoint y: 129, endPoint x: 183, endPoint y: 125, distance: 99.2
click at [183, 125] on textarea "The lecture provide comprehensive overview of 150 farmers suicide in area becau…" at bounding box center [350, 147] width 458 height 86
click at [366, 143] on textarea "The lecture provide comprehensive overview of 150 farmers suicide in area becau…" at bounding box center [350, 147] width 458 height 86
type textarea "The lecture provide comprehensive overview of 150 farmers suicide in area becau…"
click at [324, 210] on button "Verify" at bounding box center [350, 208] width 463 height 15
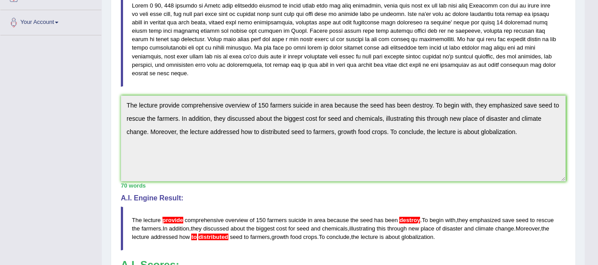
scroll to position [229, 0]
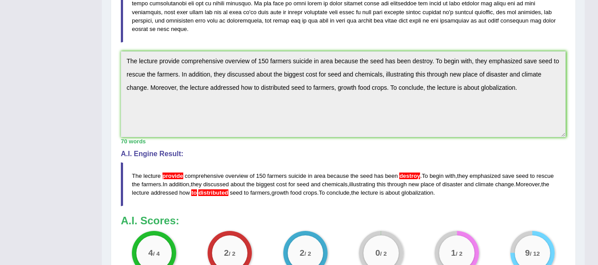
click at [175, 176] on span "provide" at bounding box center [172, 176] width 21 height 7
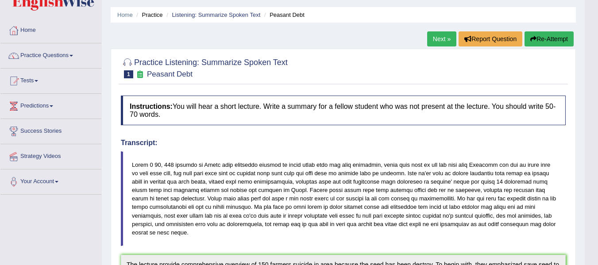
scroll to position [0, 0]
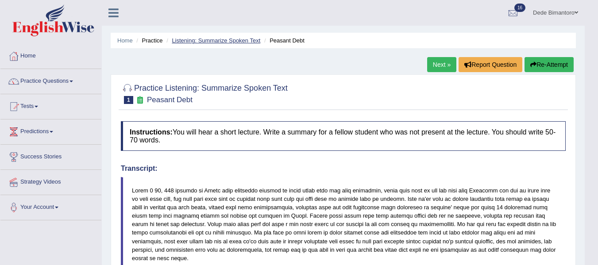
click at [231, 42] on link "Listening: Summarize Spoken Text" at bounding box center [216, 40] width 89 height 7
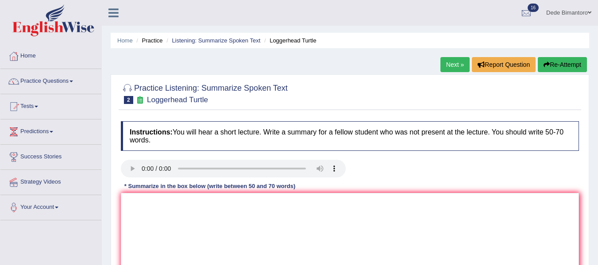
click at [72, 81] on link "Practice Questions" at bounding box center [50, 80] width 101 height 22
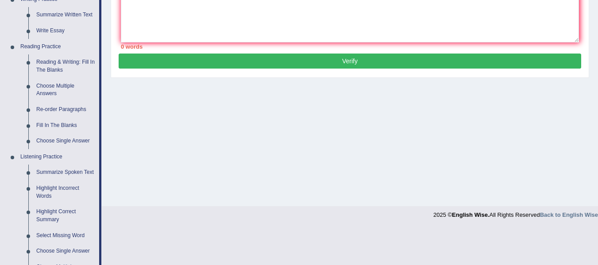
scroll to position [266, 0]
